Goal: Task Accomplishment & Management: Complete application form

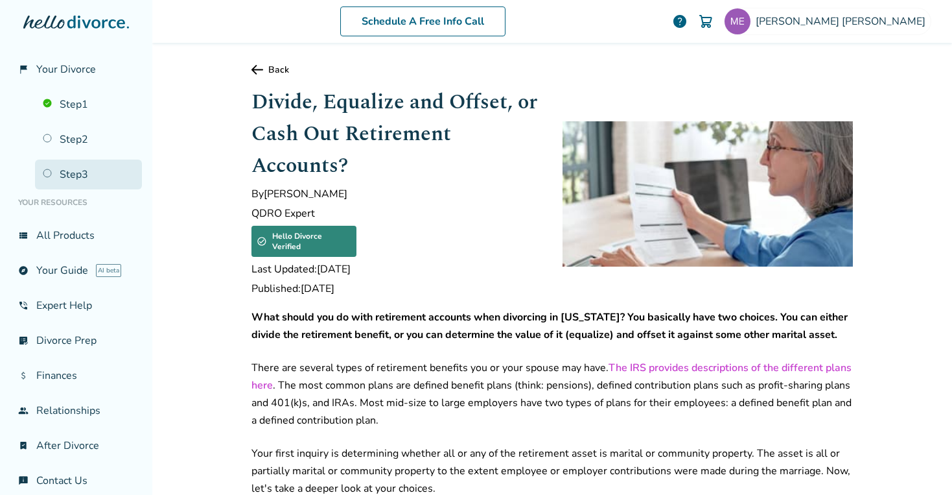
click at [68, 172] on link "Step 3" at bounding box center [88, 175] width 107 height 30
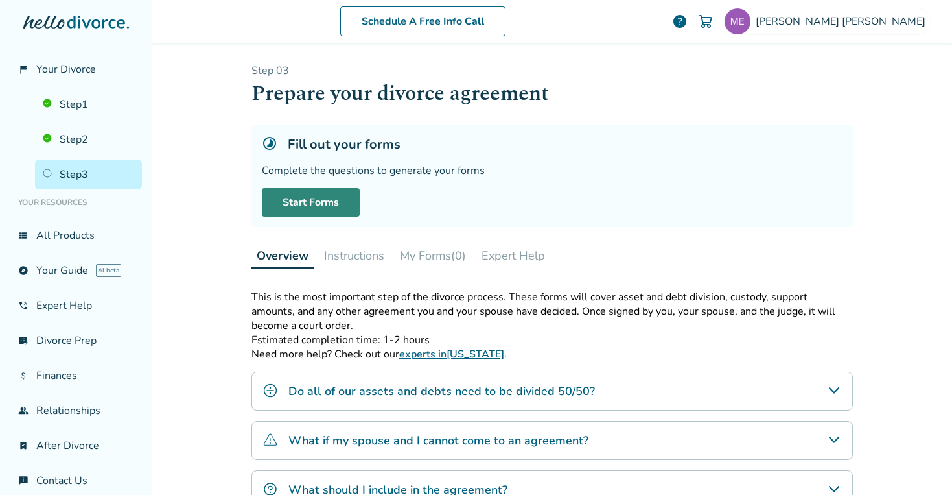
click at [304, 202] on link "Start Forms" at bounding box center [311, 202] width 98 height 29
